Goal: Navigation & Orientation: Find specific page/section

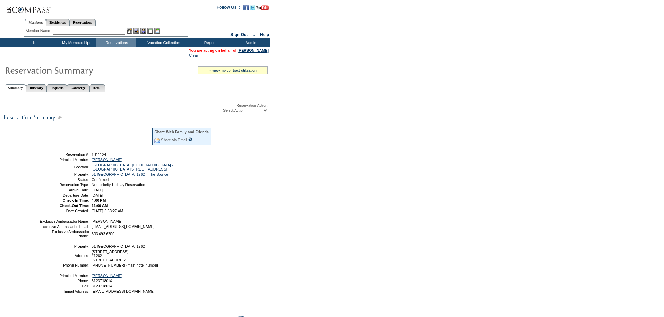
drag, startPoint x: 64, startPoint y: 115, endPoint x: 61, endPoint y: 113, distance: 3.9
click at [64, 115] on img at bounding box center [107, 117] width 209 height 9
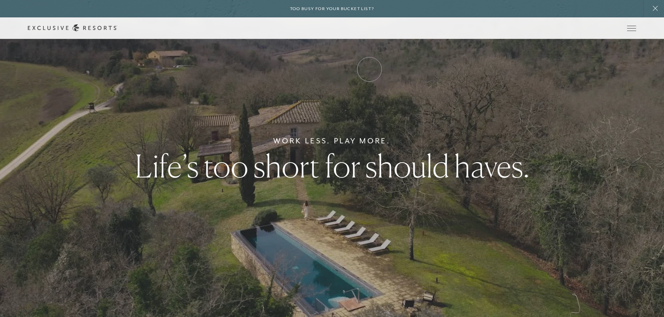
click at [0, 0] on link "Experience Collection" at bounding box center [0, 0] width 0 height 0
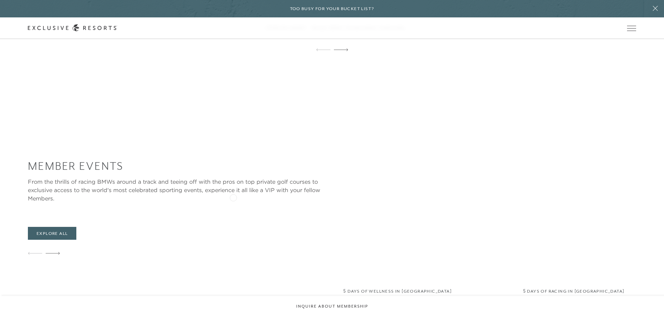
scroll to position [1045, 0]
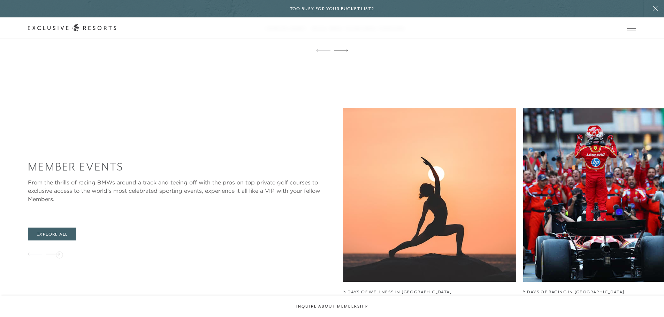
click at [59, 254] on icon at bounding box center [53, 254] width 14 height 2
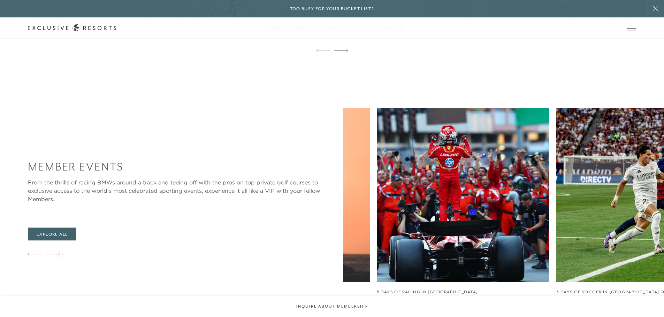
click at [59, 254] on icon at bounding box center [53, 254] width 14 height 2
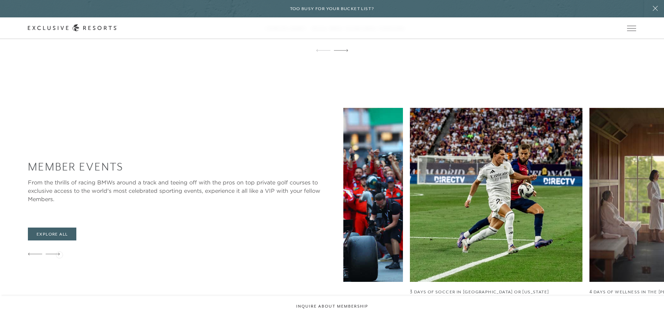
click at [59, 254] on icon at bounding box center [53, 254] width 14 height 2
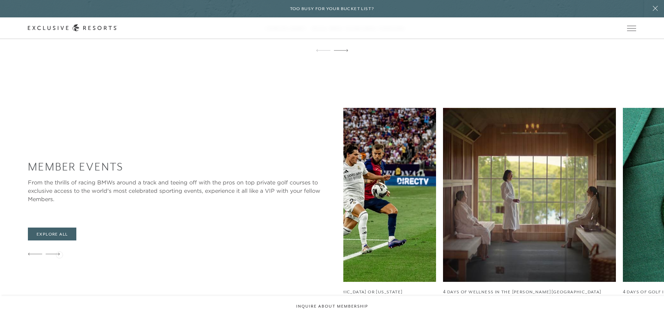
click at [59, 254] on icon at bounding box center [53, 254] width 14 height 2
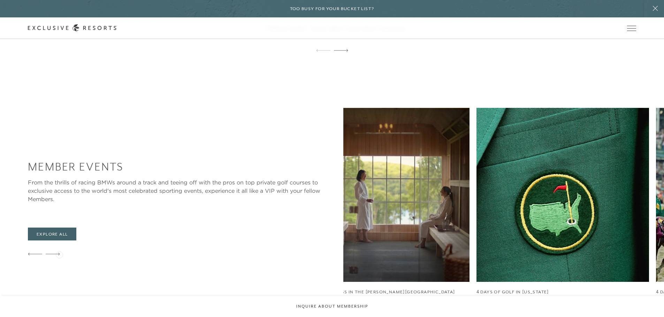
click at [59, 254] on icon at bounding box center [53, 254] width 14 height 2
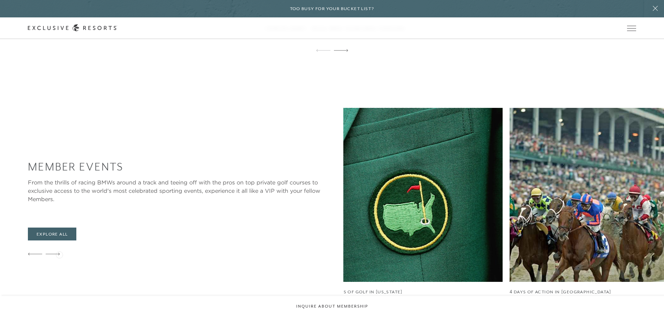
click at [59, 254] on icon at bounding box center [53, 254] width 14 height 2
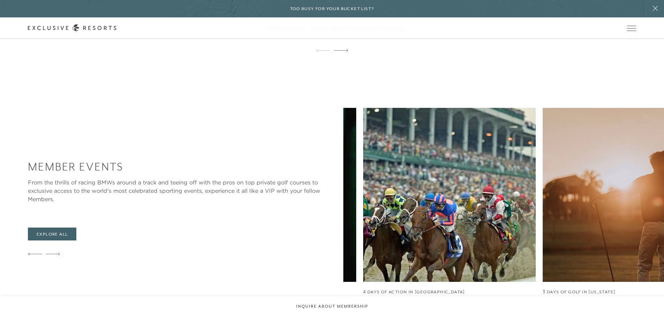
click at [59, 254] on icon at bounding box center [53, 254] width 14 height 2
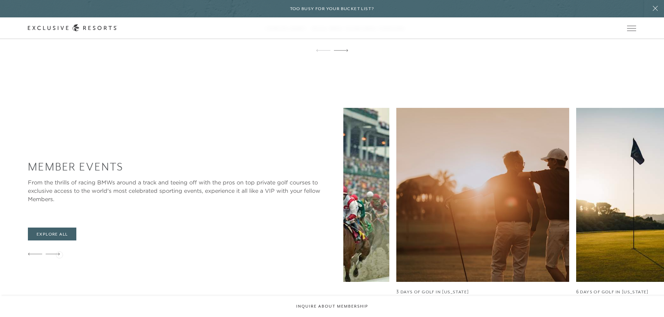
click at [59, 254] on icon at bounding box center [53, 254] width 14 height 2
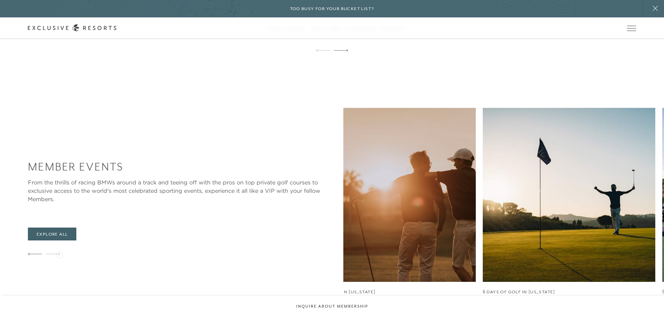
click at [59, 254] on icon at bounding box center [53, 254] width 14 height 2
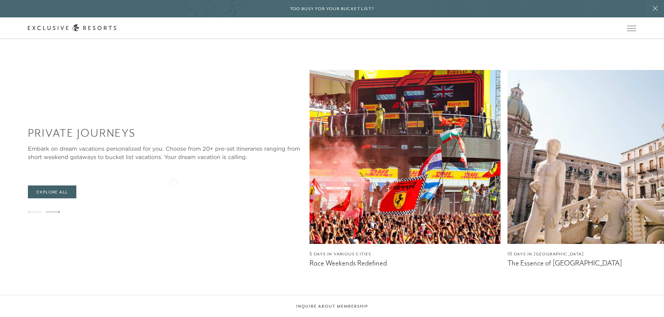
scroll to position [627, 0]
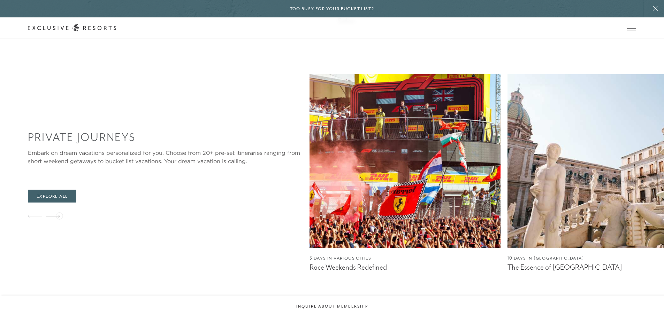
click at [59, 217] on icon at bounding box center [53, 216] width 14 height 2
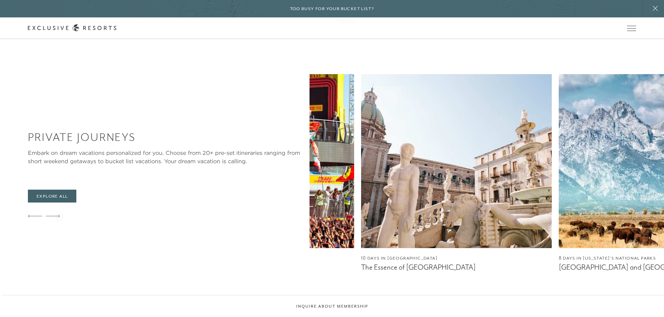
click at [59, 217] on icon at bounding box center [53, 216] width 14 height 2
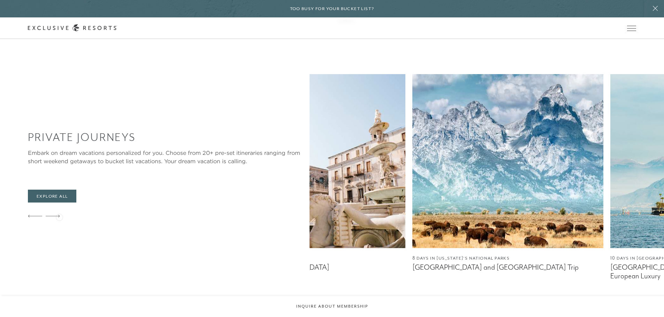
click at [59, 217] on icon at bounding box center [53, 216] width 14 height 2
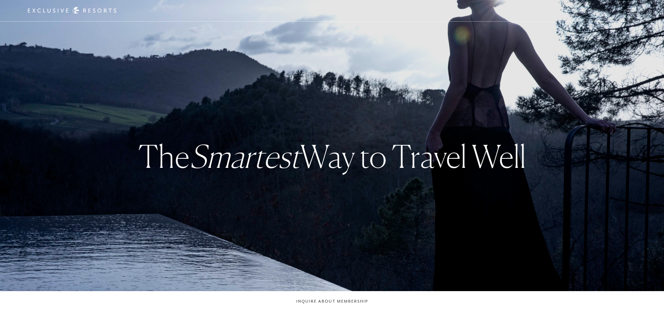
checkbox input "false"
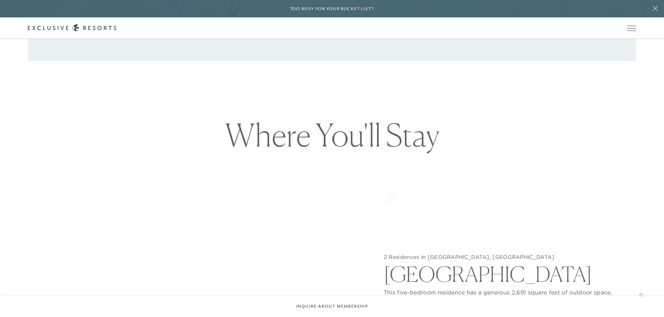
scroll to position [732, 0]
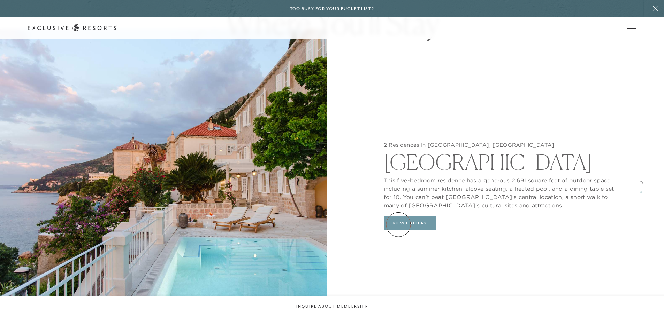
click at [398, 225] on button "View Gallery" at bounding box center [410, 223] width 52 height 13
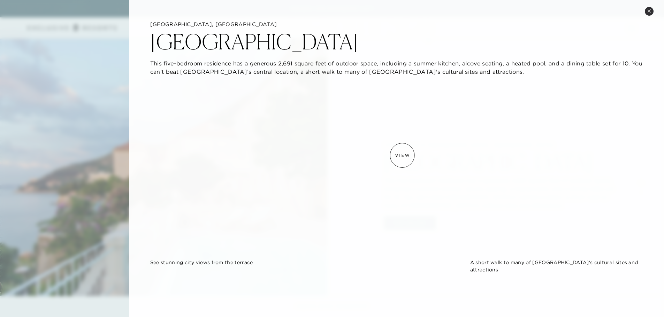
scroll to position [279, 0]
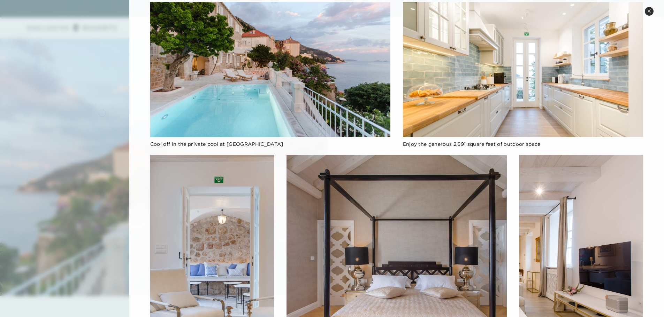
click at [90, 110] on div at bounding box center [332, 158] width 664 height 317
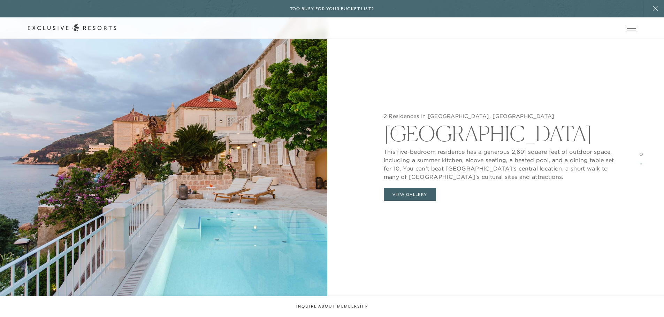
scroll to position [1254, 0]
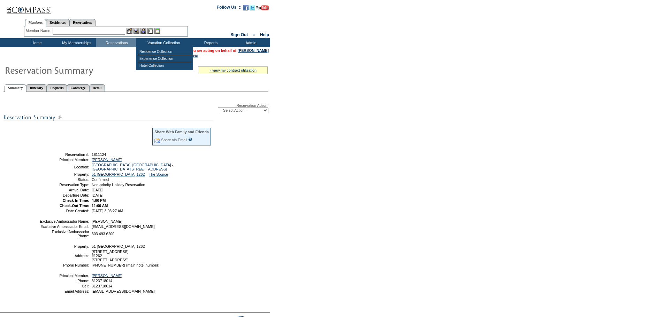
click at [113, 33] on input "text" at bounding box center [89, 31] width 72 height 7
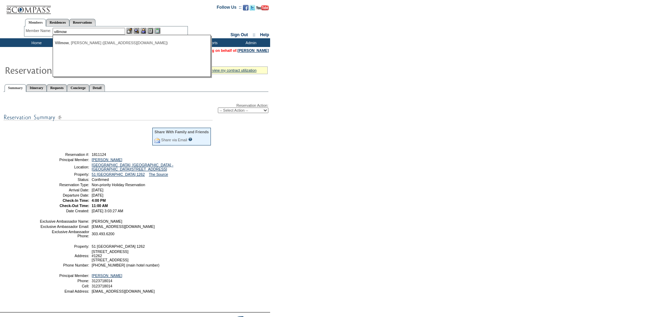
type input "villmow"
